Goal: Navigation & Orientation: Find specific page/section

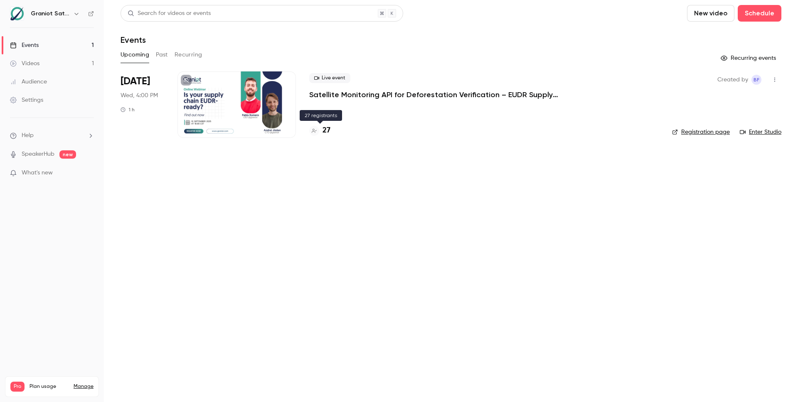
click at [329, 131] on h4 "27" at bounding box center [327, 130] width 8 height 11
